Goal: Task Accomplishment & Management: Manage account settings

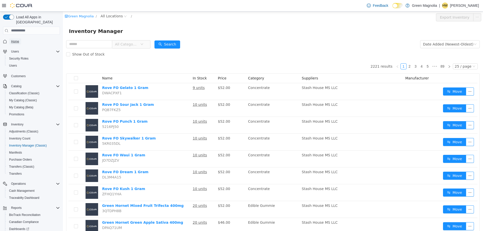
click at [15, 40] on span "Home" at bounding box center [15, 42] width 8 height 4
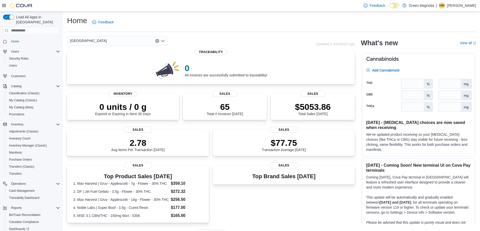
click at [93, 41] on div "[GEOGRAPHIC_DATA]" at bounding box center [117, 41] width 101 height 10
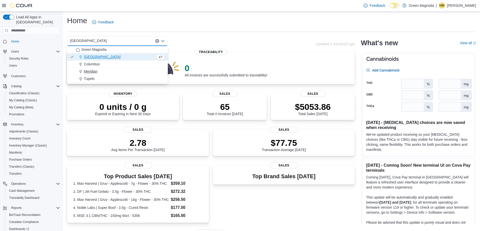
click at [93, 71] on span "Meridian" at bounding box center [91, 71] width 14 height 5
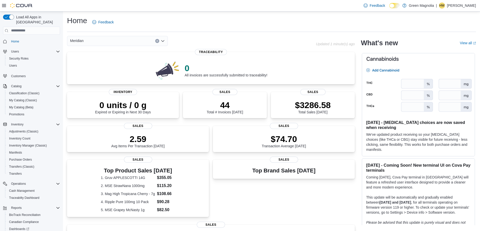
click at [93, 41] on div "Meridian Combo box. Selected. Meridian. Press Backspace to delete Meridian. Com…" at bounding box center [117, 41] width 101 height 10
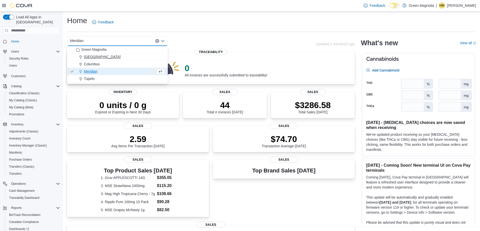
click at [89, 56] on span "[GEOGRAPHIC_DATA]" at bounding box center [102, 56] width 37 height 5
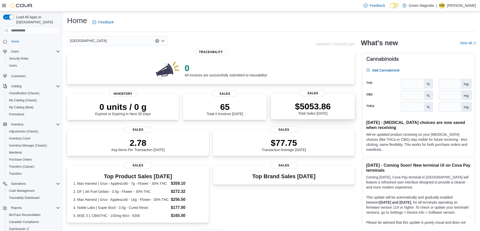
click at [301, 101] on div "$5053.86 Total Sales Today" at bounding box center [313, 107] width 76 height 16
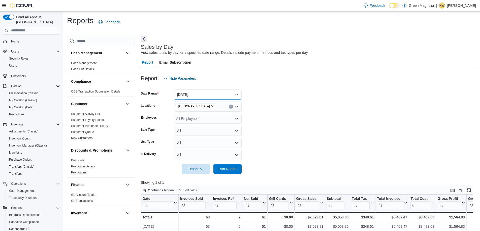
click at [198, 95] on button "Today" at bounding box center [207, 95] width 67 height 10
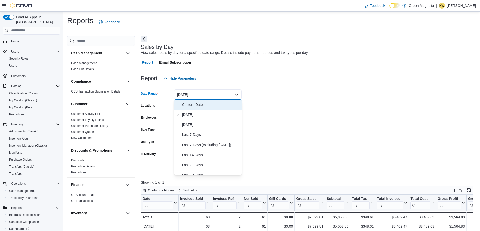
click at [200, 103] on span "Custom Date" at bounding box center [210, 105] width 57 height 6
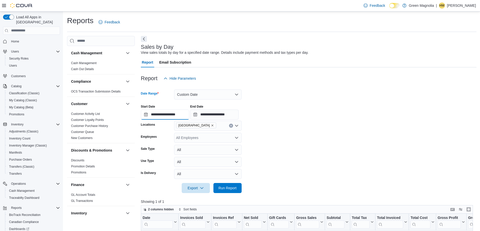
click at [174, 117] on input "**********" at bounding box center [165, 115] width 48 height 10
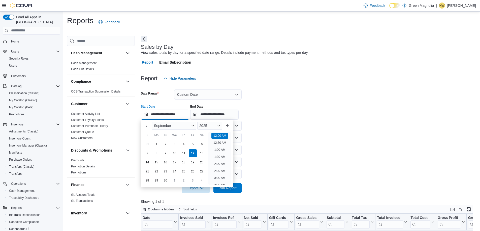
scroll to position [16, 0]
click at [193, 144] on div "5" at bounding box center [192, 144] width 9 height 9
type input "**********"
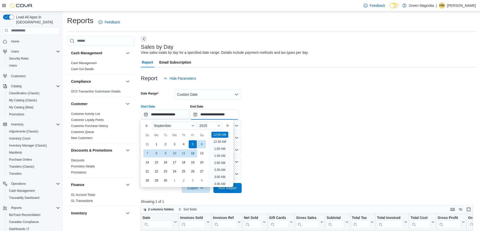
click at [213, 116] on input "**********" at bounding box center [214, 115] width 48 height 10
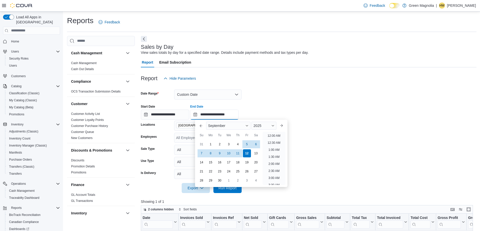
scroll to position [286, 0]
click at [247, 144] on div "5" at bounding box center [246, 144] width 9 height 9
type input "**********"
click at [261, 98] on form "**********" at bounding box center [308, 139] width 335 height 110
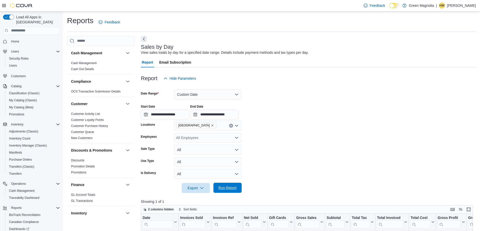
click at [227, 189] on span "Run Report" at bounding box center [227, 188] width 18 height 5
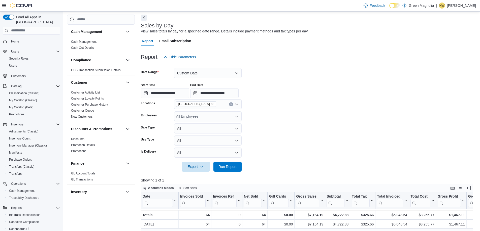
scroll to position [50, 0]
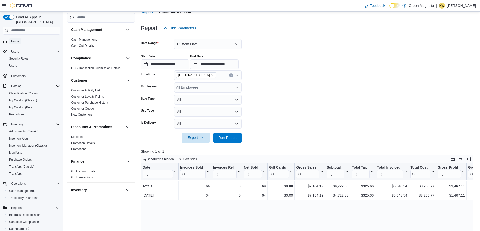
click at [12, 40] on span "Home" at bounding box center [15, 42] width 8 height 4
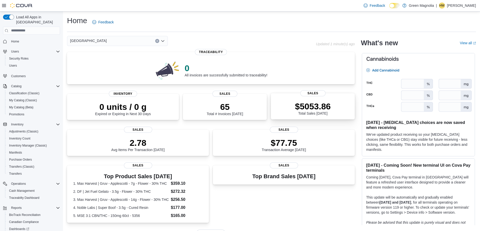
click at [291, 110] on div "$5053.86 Total Sales Today" at bounding box center [313, 107] width 76 height 16
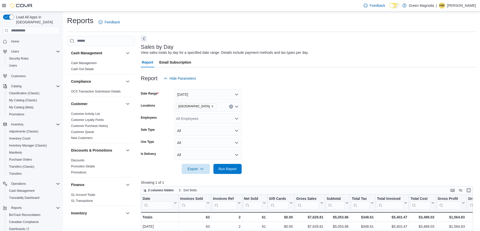
click at [147, 39] on button "Next" at bounding box center [144, 39] width 6 height 6
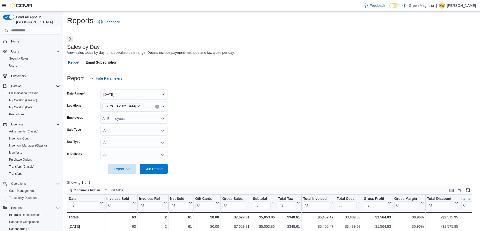
click at [17, 39] on span "Home" at bounding box center [15, 42] width 8 height 6
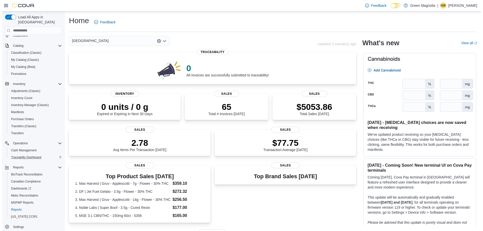
scroll to position [43, 0]
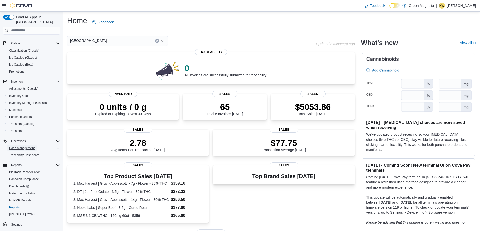
click at [22, 146] on span "Cash Management" at bounding box center [21, 148] width 25 height 4
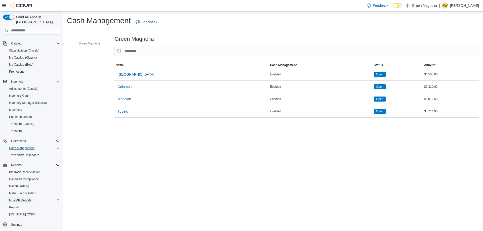
click at [24, 199] on span "MSPMP Reports" at bounding box center [20, 201] width 22 height 4
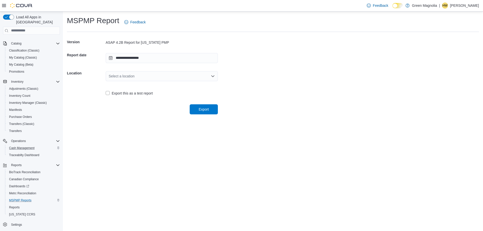
click at [138, 78] on div "Select a location" at bounding box center [162, 76] width 112 height 10
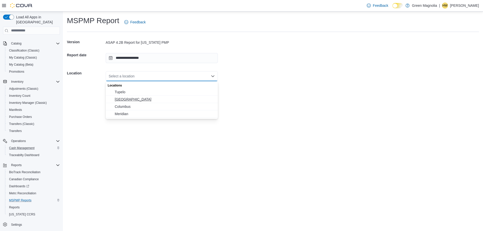
click at [123, 99] on span "[GEOGRAPHIC_DATA]" at bounding box center [165, 99] width 100 height 5
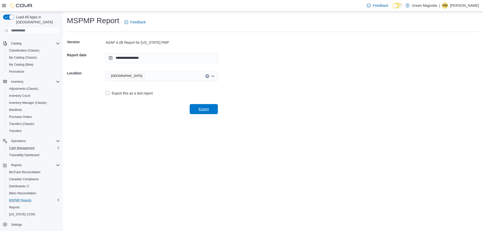
click at [204, 112] on span "Export" at bounding box center [204, 109] width 22 height 10
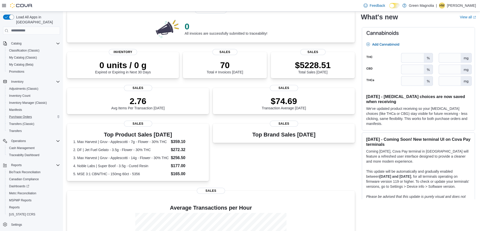
scroll to position [50, 0]
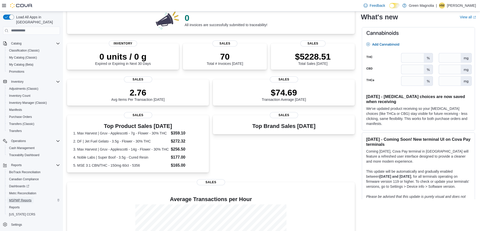
click at [14, 199] on span "MSPMP Reports" at bounding box center [20, 201] width 22 height 4
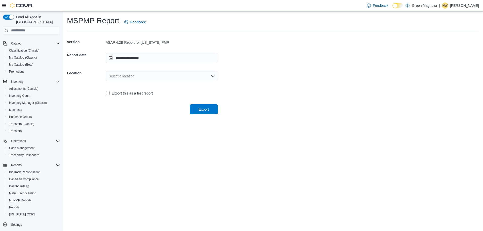
click at [166, 78] on div "Select a location" at bounding box center [162, 76] width 112 height 10
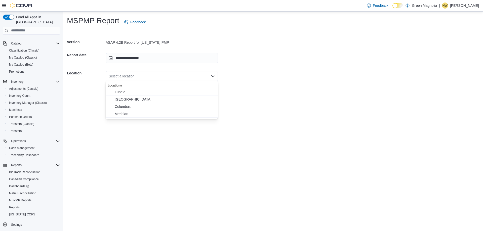
click at [134, 101] on span "[GEOGRAPHIC_DATA]" at bounding box center [165, 99] width 100 height 5
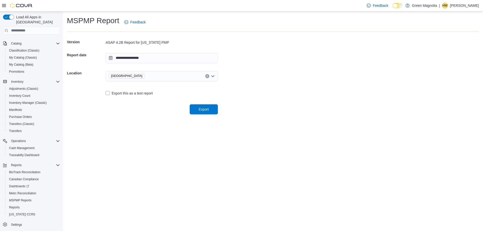
click at [114, 94] on label "Export this as a test report" at bounding box center [129, 93] width 47 height 6
click at [105, 95] on div "Export this as a test report" at bounding box center [142, 92] width 151 height 15
click at [107, 94] on label "Export this as a test report" at bounding box center [129, 93] width 47 height 6
click at [204, 109] on span "Export" at bounding box center [204, 109] width 10 height 5
click at [24, 146] on span "Cash Management" at bounding box center [21, 148] width 25 height 4
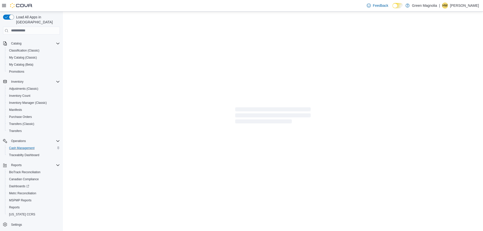
click at [24, 146] on span "Cash Management" at bounding box center [21, 148] width 25 height 4
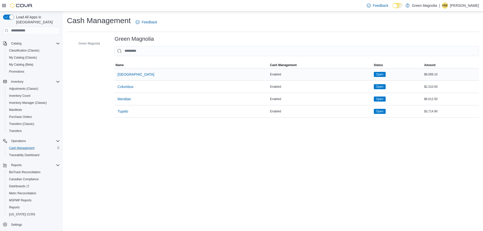
click at [376, 76] on span "Open" at bounding box center [379, 74] width 7 height 5
click at [123, 76] on span "[GEOGRAPHIC_DATA]" at bounding box center [136, 74] width 37 height 5
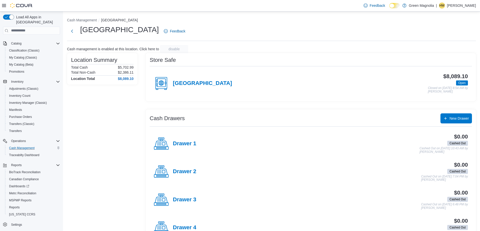
drag, startPoint x: 180, startPoint y: 85, endPoint x: 169, endPoint y: 84, distance: 10.4
click at [180, 85] on h4 "[GEOGRAPHIC_DATA]" at bounding box center [202, 83] width 59 height 7
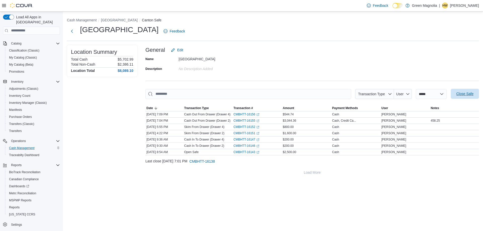
drag, startPoint x: 461, startPoint y: 96, endPoint x: 461, endPoint y: 90, distance: 6.3
click at [461, 90] on span "Close Safe" at bounding box center [465, 94] width 22 height 10
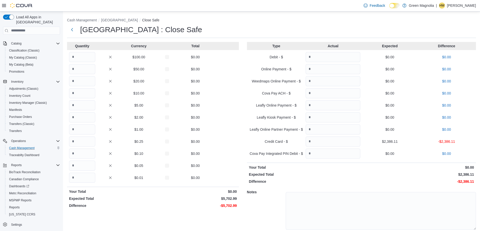
click at [461, 90] on div "Type Actual Expected Difference Debit - $ $0.00 $0.00 Online Payment - $ $0.00 …" at bounding box center [361, 143] width 229 height 203
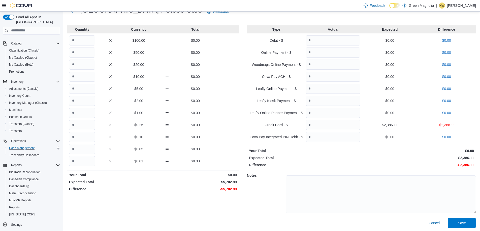
scroll to position [21, 0]
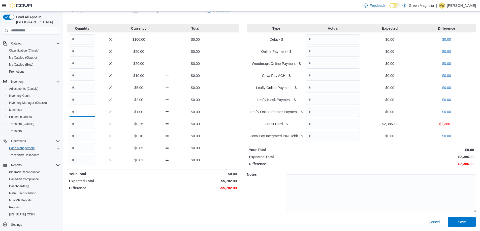
click at [86, 111] on input "Quantity" at bounding box center [82, 112] width 26 height 10
type input "****"
click at [84, 161] on input "Quantity" at bounding box center [82, 160] width 26 height 10
type input "**"
drag, startPoint x: 323, startPoint y: 123, endPoint x: 330, endPoint y: 122, distance: 6.8
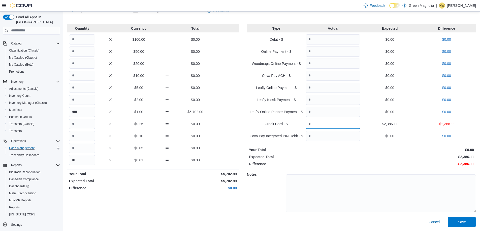
click at [324, 124] on input "Quantity" at bounding box center [332, 124] width 55 height 10
type input "*******"
click at [471, 224] on span "Save" at bounding box center [461, 222] width 22 height 10
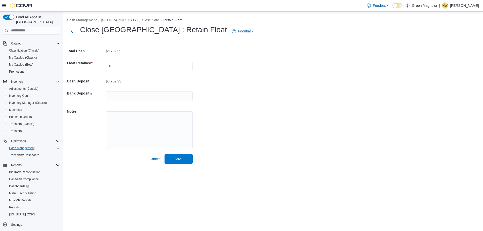
click at [116, 66] on input "text" at bounding box center [149, 66] width 87 height 10
type input "*******"
click at [180, 159] on span "Save" at bounding box center [179, 158] width 8 height 5
